Goal: Find specific page/section: Find specific page/section

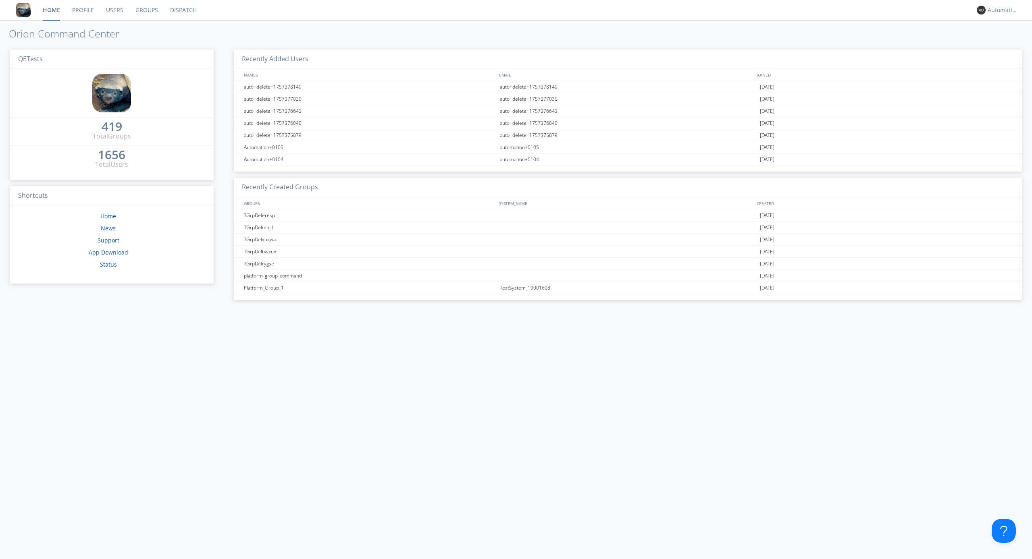
click at [183, 10] on link "Dispatch" at bounding box center [183, 10] width 39 height 20
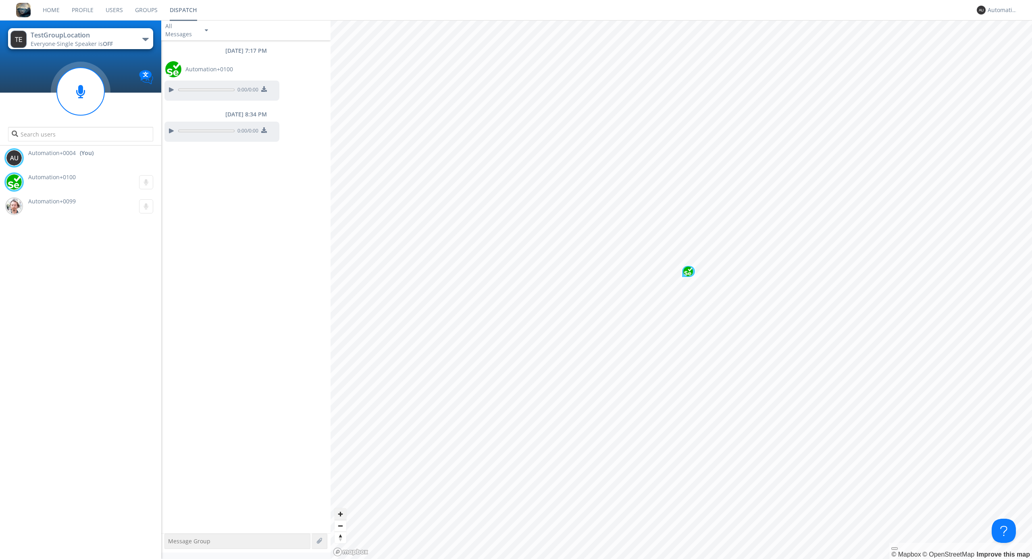
click at [340, 514] on span "Zoom in" at bounding box center [341, 515] width 12 height 12
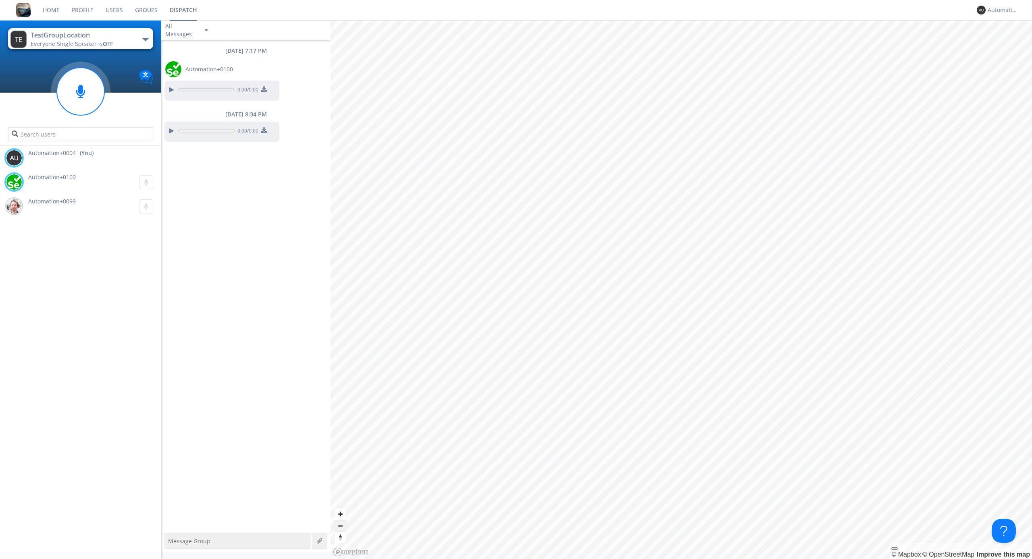
click at [340, 526] on span "Zoom out" at bounding box center [341, 526] width 12 height 11
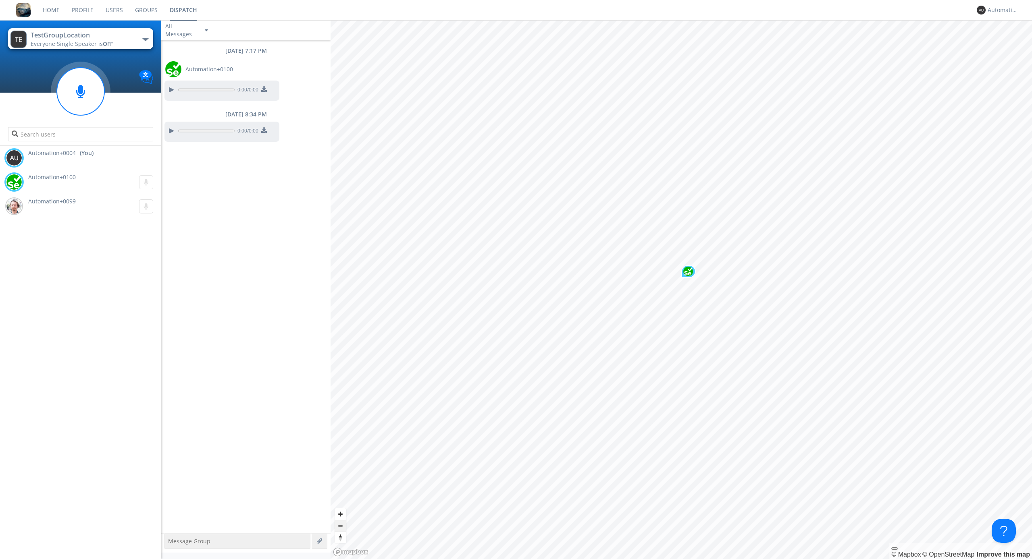
click at [340, 526] on span "Zoom out" at bounding box center [341, 526] width 12 height 11
